Goal: Task Accomplishment & Management: Manage account settings

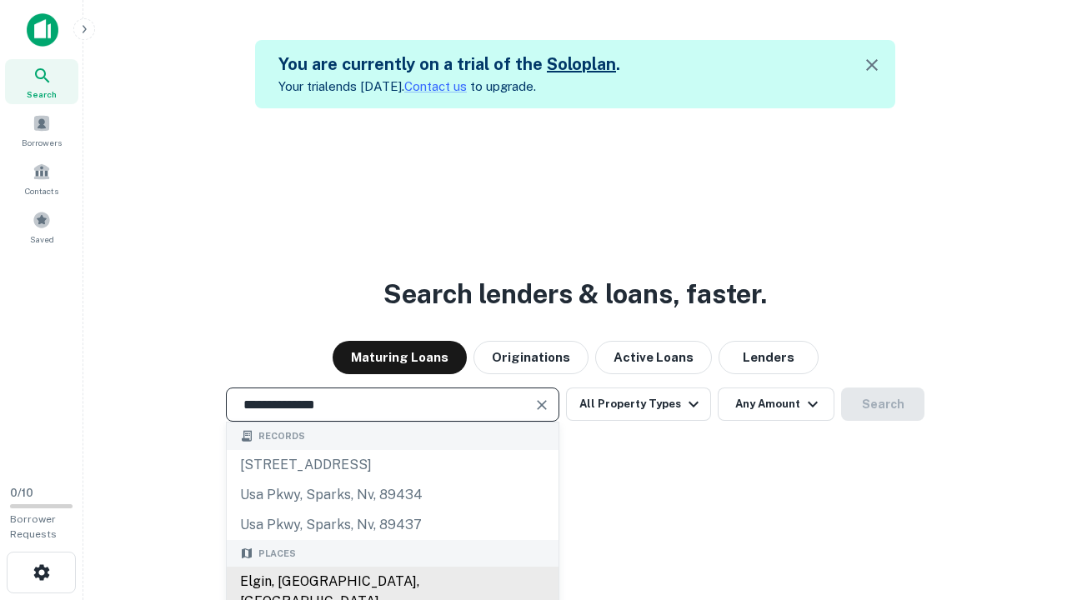
click at [392, 582] on div "Elgin, [GEOGRAPHIC_DATA], [GEOGRAPHIC_DATA]" at bounding box center [393, 592] width 332 height 50
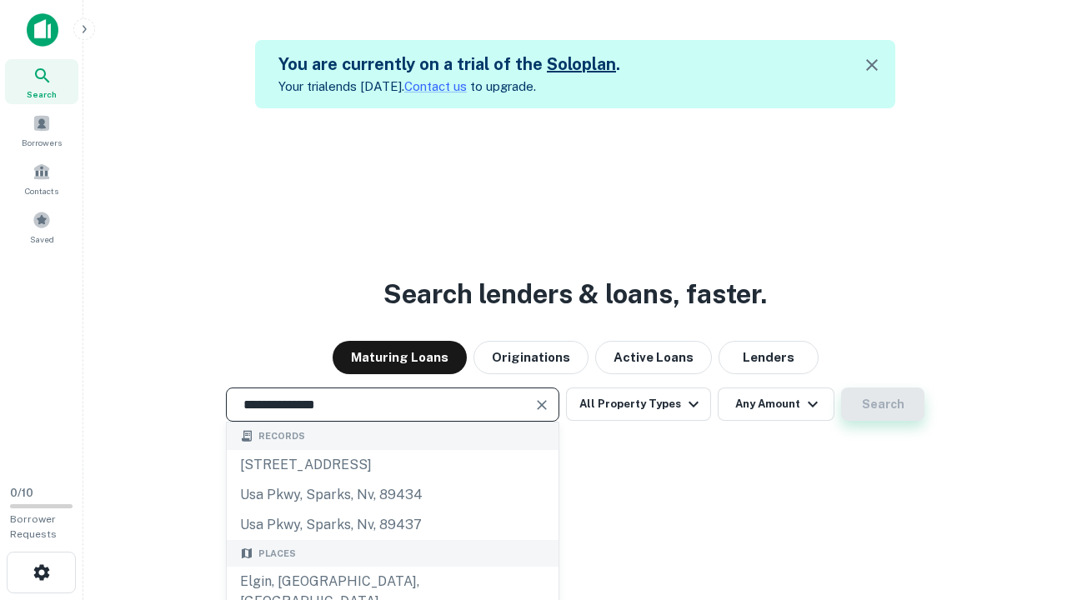
type input "**********"
click at [883, 404] on button "Search" at bounding box center [882, 404] width 83 height 33
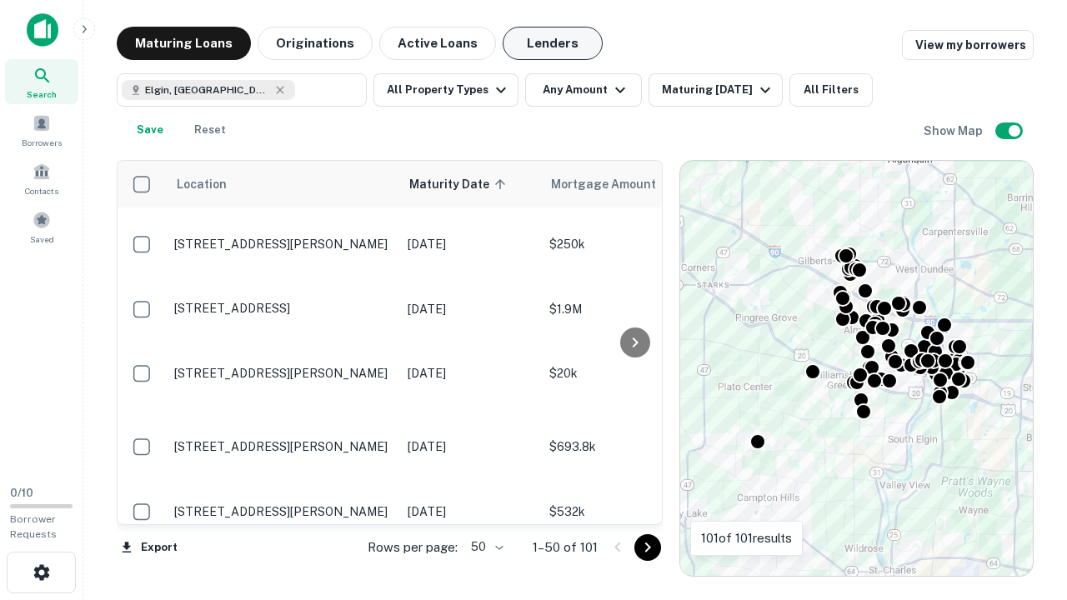
click at [553, 43] on button "Lenders" at bounding box center [553, 43] width 100 height 33
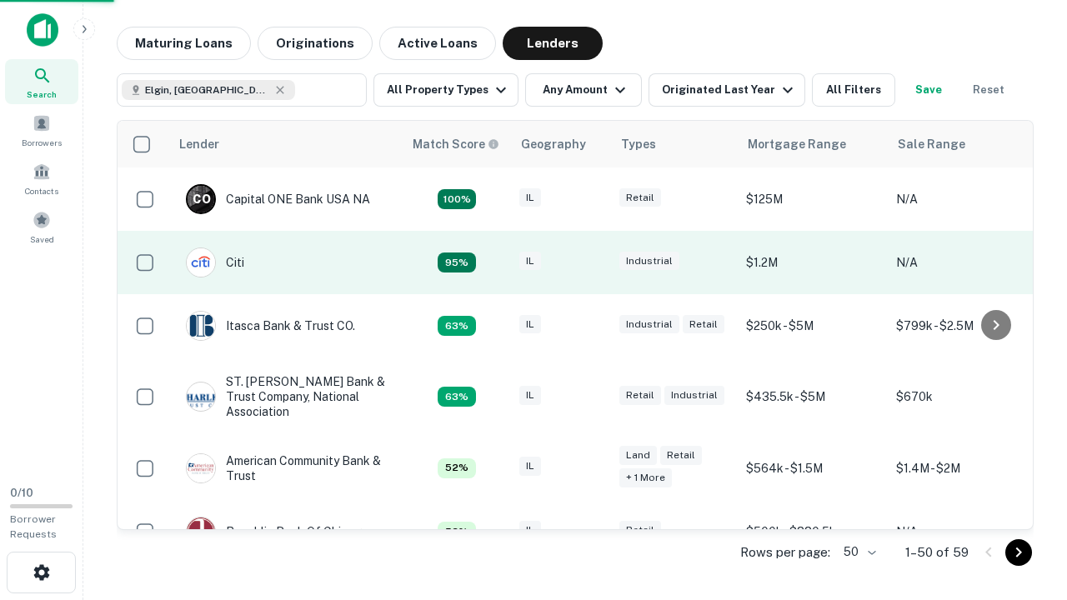
click at [592, 263] on div "IL" at bounding box center [560, 263] width 83 height 23
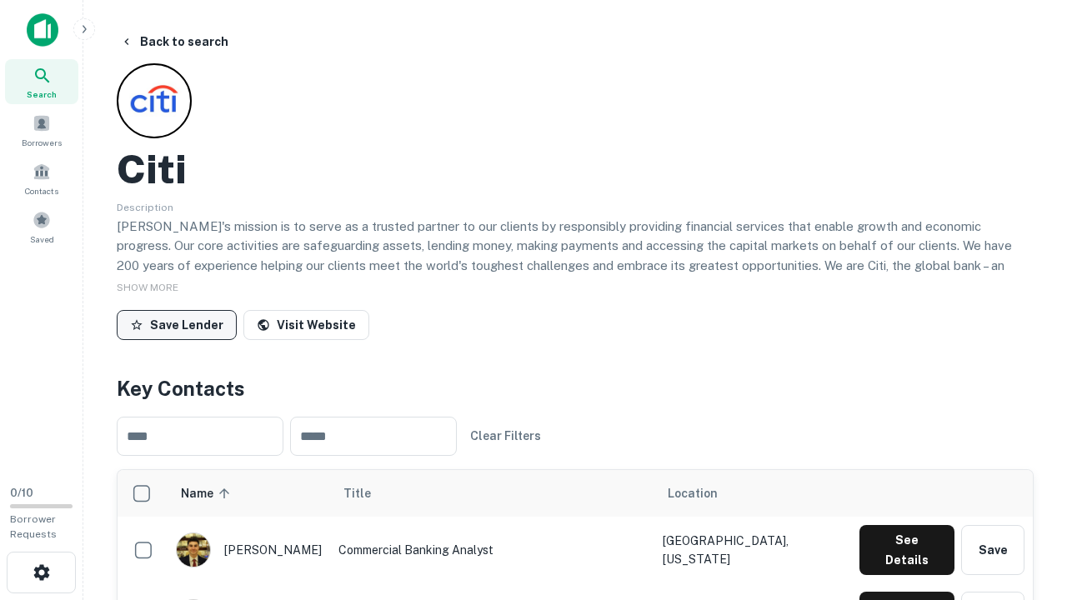
click at [177, 324] on button "Save Lender" at bounding box center [177, 325] width 120 height 30
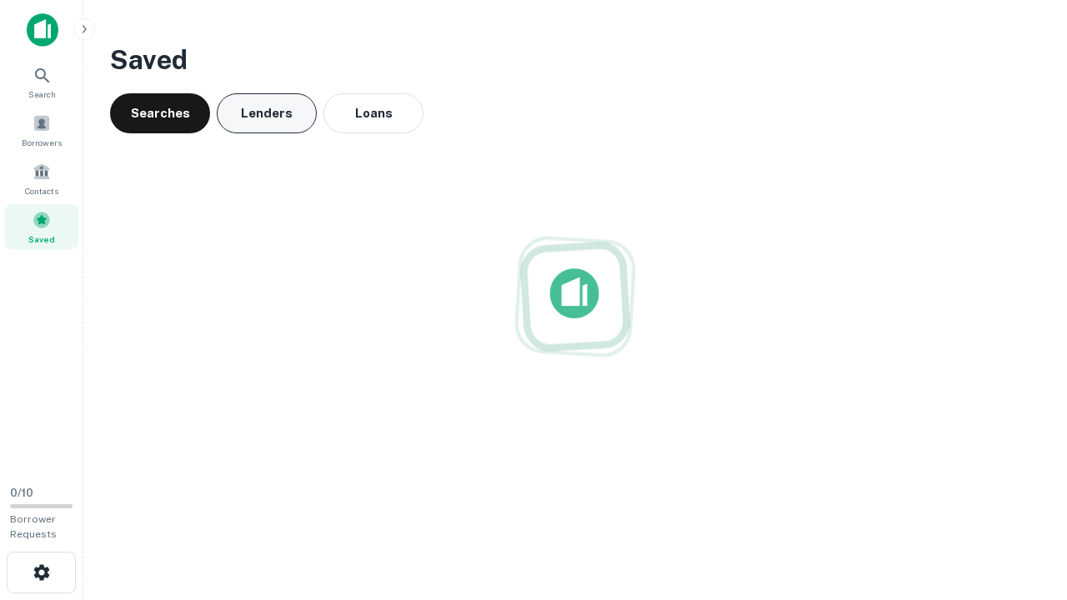
click at [267, 113] on button "Lenders" at bounding box center [267, 113] width 100 height 40
